Goal: Information Seeking & Learning: Learn about a topic

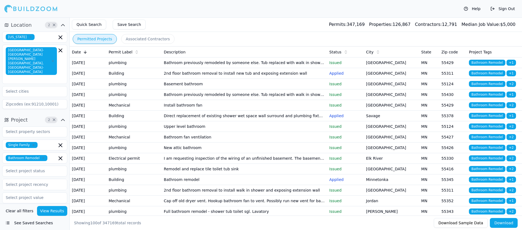
scroll to position [35, 0]
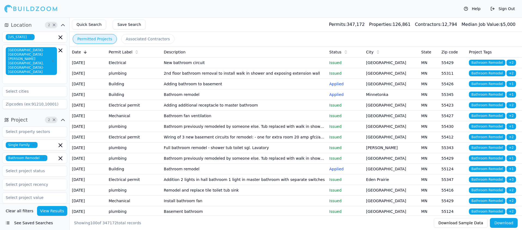
click at [39, 222] on button "See Saved Searches" at bounding box center [34, 223] width 65 height 10
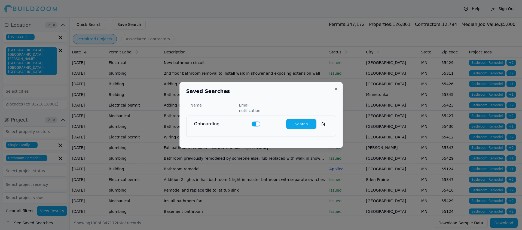
click at [291, 120] on button "Search" at bounding box center [301, 124] width 30 height 10
type input "0"
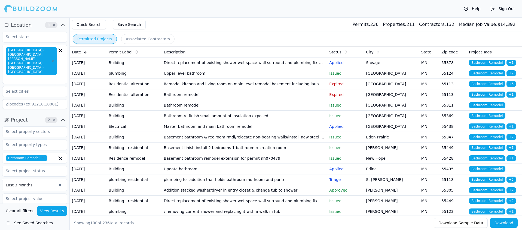
click at [223, 64] on td "Direct replacement of existing shower wet space wall surround and plumbing fixt…" at bounding box center [244, 62] width 165 height 11
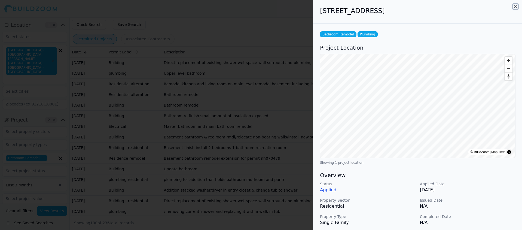
click at [514, 6] on icon "button" at bounding box center [515, 6] width 4 height 4
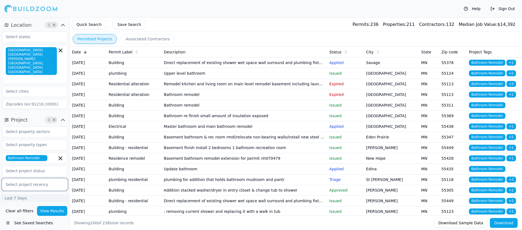
click at [53, 181] on div "Select project recency" at bounding box center [35, 184] width 58 height 7
click at [23, 194] on div "Last 7 Days" at bounding box center [34, 198] width 65 height 9
click at [47, 211] on button "View Results" at bounding box center [52, 211] width 30 height 10
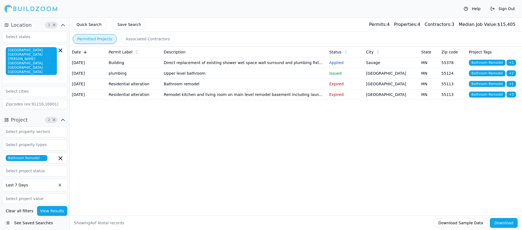
click at [16, 209] on button "Clear all filters" at bounding box center [19, 211] width 30 height 10
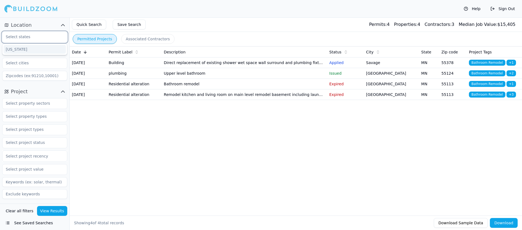
click at [39, 38] on input "text" at bounding box center [31, 37] width 58 height 10
click at [16, 51] on div "[US_STATE]" at bounding box center [35, 49] width 62 height 9
click at [34, 63] on input "text" at bounding box center [31, 63] width 58 height 10
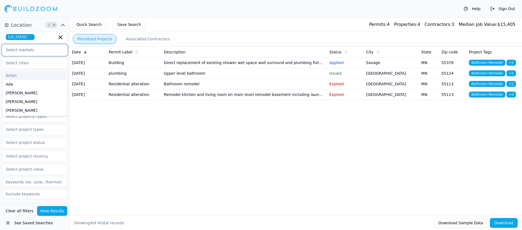
click at [32, 51] on input "text" at bounding box center [31, 50] width 58 height 10
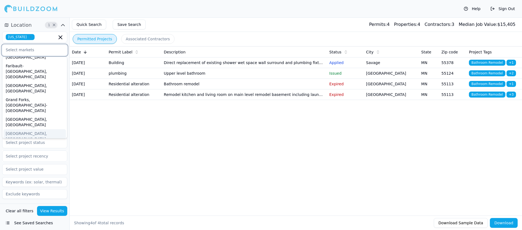
scroll to position [127, 0]
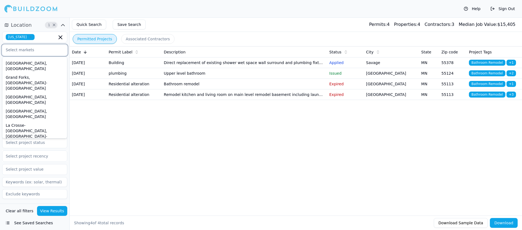
click at [35, 174] on div "[GEOGRAPHIC_DATA]-[GEOGRAPHIC_DATA][PERSON_NAME][GEOGRAPHIC_DATA], [GEOGRAPHIC_…" at bounding box center [35, 192] width 62 height 36
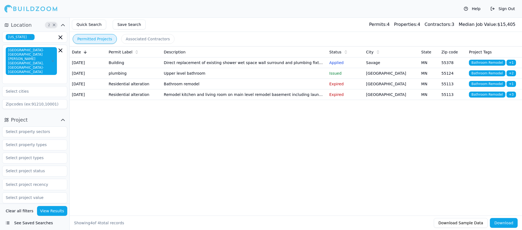
click at [105, 163] on div "Date Permit Label Description Status City State Zip code Project Tags [DATE] Bu…" at bounding box center [296, 122] width 452 height 152
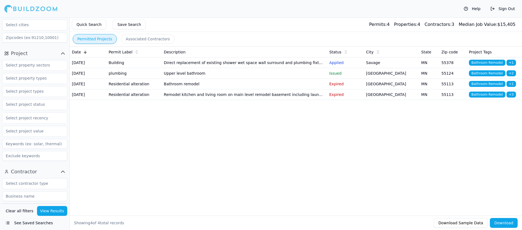
scroll to position [82, 0]
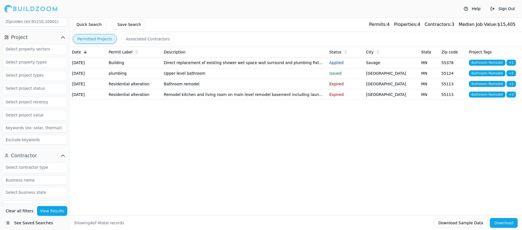
click at [34, 175] on input at bounding box center [34, 180] width 65 height 10
type input "5 Star Bath"
click at [51, 210] on button "View Results" at bounding box center [52, 211] width 30 height 10
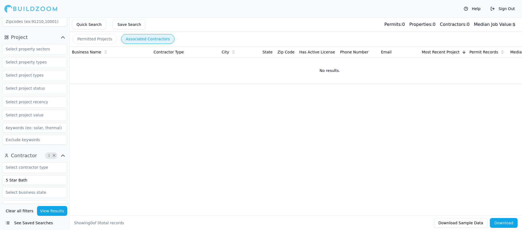
click at [142, 38] on button "Associated Contractors" at bounding box center [147, 39] width 53 height 10
click at [20, 210] on button "Clear all filters" at bounding box center [19, 211] width 30 height 10
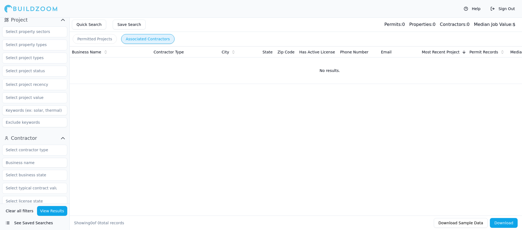
click at [14, 209] on button "Clear all filters" at bounding box center [19, 211] width 30 height 10
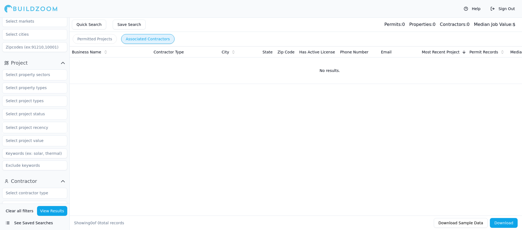
scroll to position [0, 0]
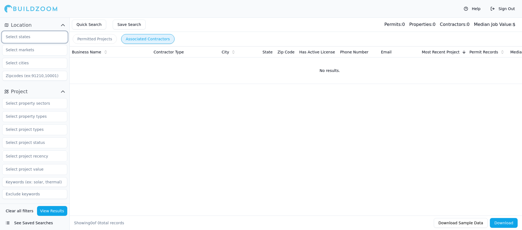
click at [47, 36] on input "text" at bounding box center [31, 37] width 58 height 10
type input "[US_STATE]"
click at [38, 51] on input "text" at bounding box center [31, 50] width 58 height 10
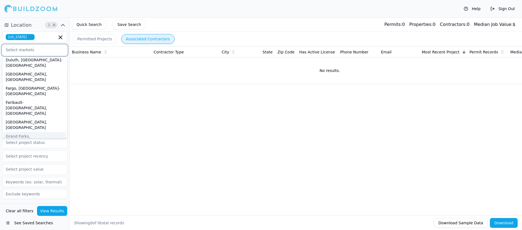
scroll to position [110, 0]
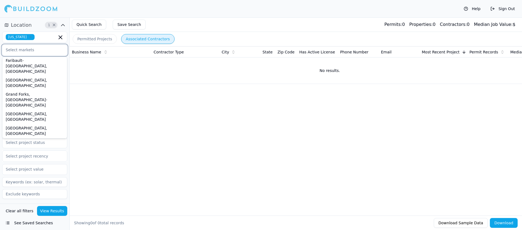
click at [38, 191] on div "[GEOGRAPHIC_DATA]-[GEOGRAPHIC_DATA][PERSON_NAME][GEOGRAPHIC_DATA], [GEOGRAPHIC_…" at bounding box center [35, 209] width 62 height 36
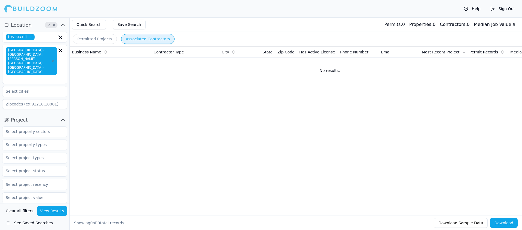
click at [88, 162] on div "Business Name Contractor Type City State Zip Code Has Active License Phone Numb…" at bounding box center [296, 122] width 452 height 152
click at [37, 153] on input "text" at bounding box center [31, 158] width 58 height 10
click at [31, 174] on div "Bathroom Remodel" at bounding box center [35, 178] width 62 height 9
click at [50, 209] on button "View Results" at bounding box center [52, 211] width 30 height 10
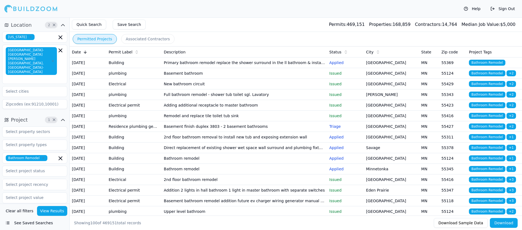
click at [89, 38] on button "Permitted Projects" at bounding box center [95, 39] width 44 height 10
click at [135, 39] on button "Associated Contractors" at bounding box center [147, 39] width 53 height 10
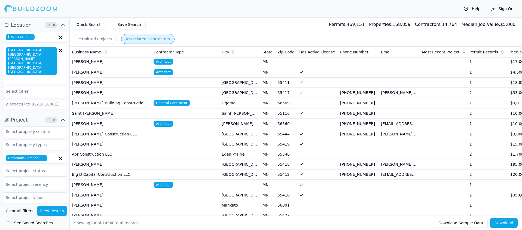
scroll to position [103, 0]
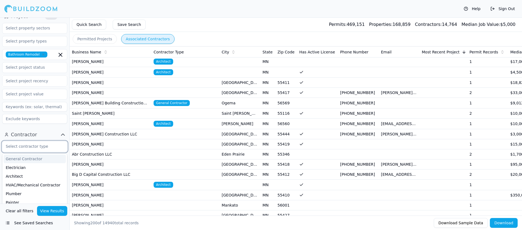
click at [42, 141] on input "text" at bounding box center [31, 146] width 58 height 10
click at [38, 154] on div "General Contractor" at bounding box center [35, 158] width 62 height 9
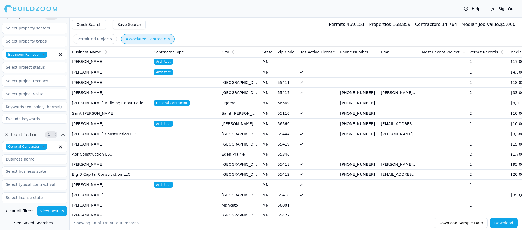
click at [55, 209] on button "View Results" at bounding box center [52, 211] width 30 height 10
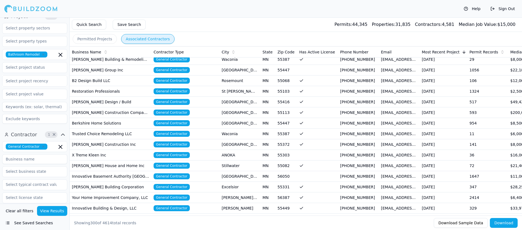
scroll to position [2577, 0]
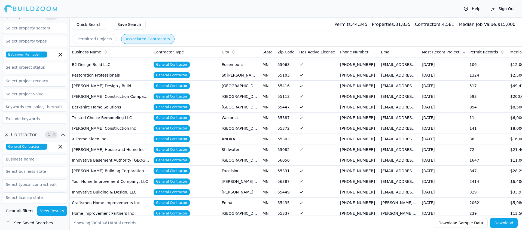
click at [14, 154] on input at bounding box center [34, 159] width 65 height 10
type input "your home"
click at [57, 211] on button "View Results" at bounding box center [52, 211] width 30 height 10
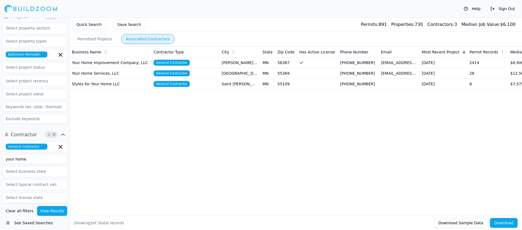
click at [107, 61] on td "Your Home Improvement Company, LLC" at bounding box center [111, 62] width 82 height 11
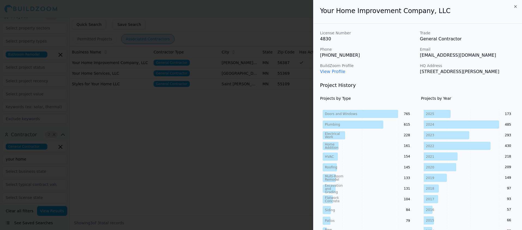
click at [333, 72] on link "View Profile" at bounding box center [332, 71] width 25 height 5
